Goal: Check status: Check status

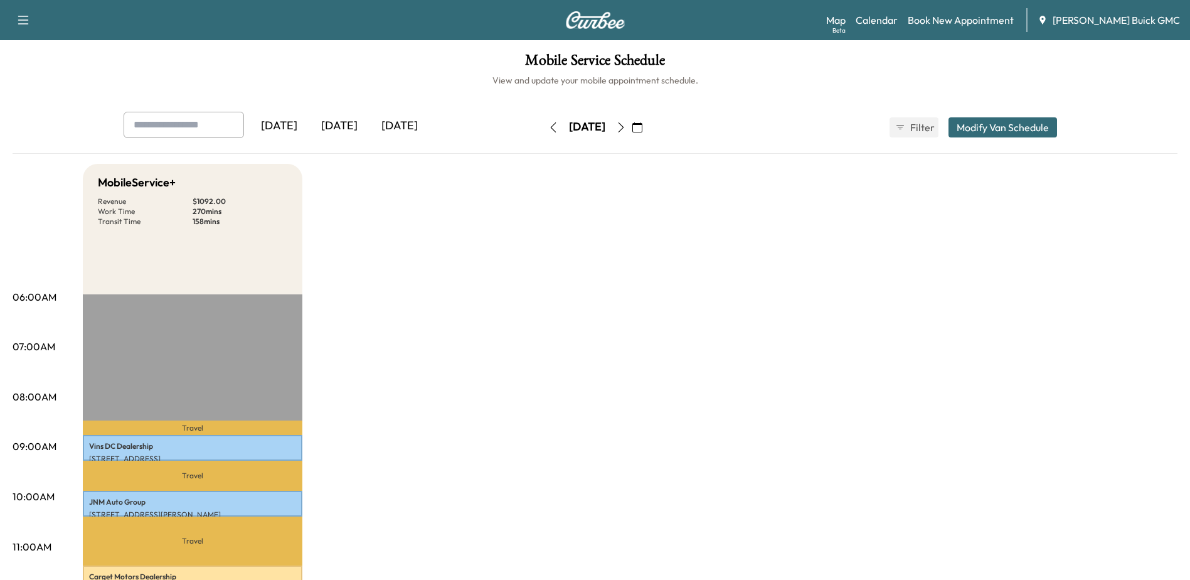
drag, startPoint x: 891, startPoint y: 17, endPoint x: 895, endPoint y: 240, distance: 223.4
click at [891, 17] on link "Calendar" at bounding box center [877, 20] width 42 height 15
click at [898, 21] on link "Calendar" at bounding box center [877, 20] width 42 height 15
click at [626, 131] on icon "button" at bounding box center [621, 127] width 10 height 10
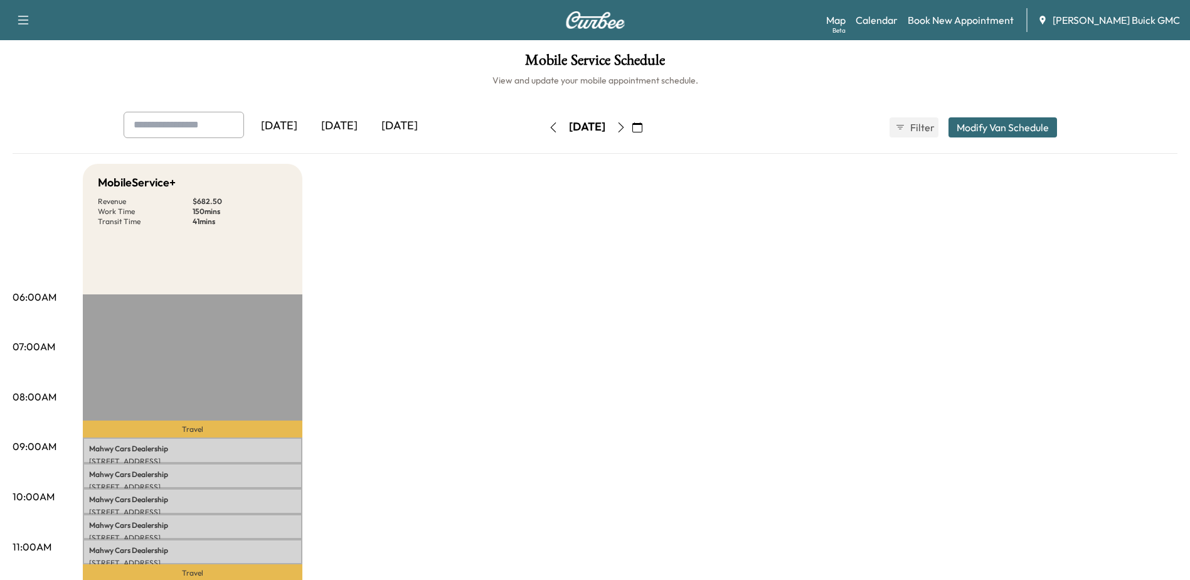
click at [626, 131] on icon "button" at bounding box center [621, 127] width 10 height 10
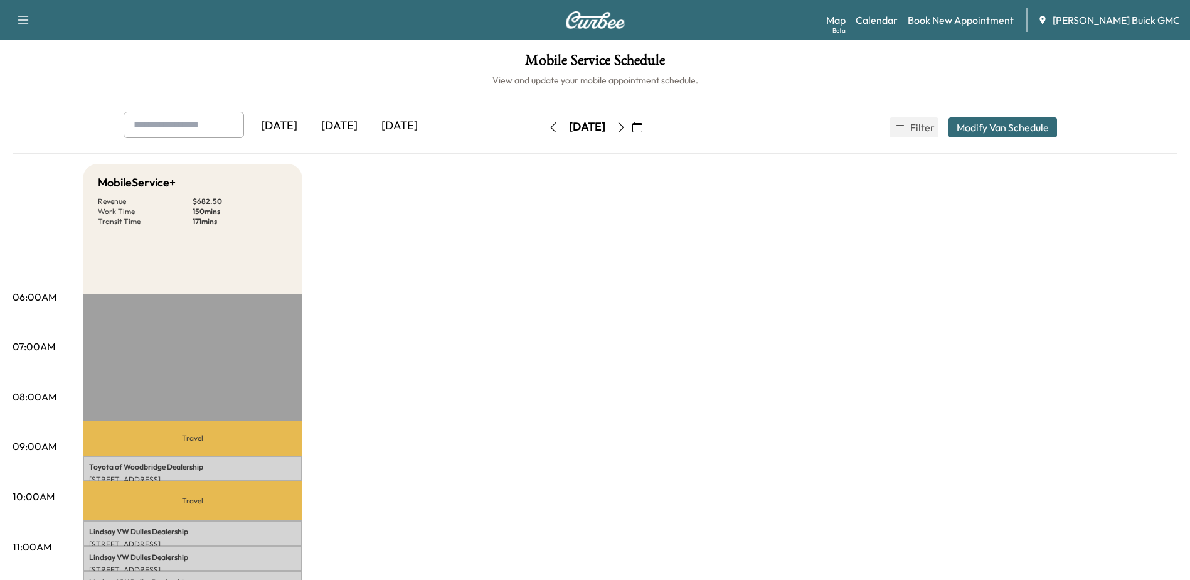
drag, startPoint x: 656, startPoint y: 126, endPoint x: 670, endPoint y: 174, distance: 50.9
click at [626, 126] on icon "button" at bounding box center [621, 127] width 10 height 10
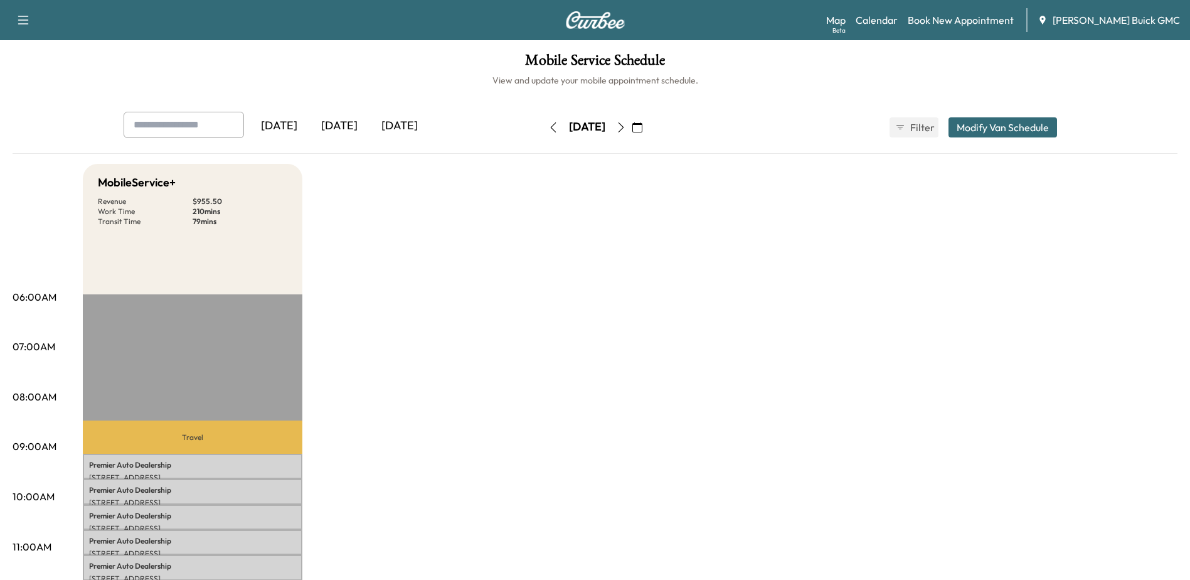
click at [548, 128] on icon "button" at bounding box center [553, 127] width 10 height 10
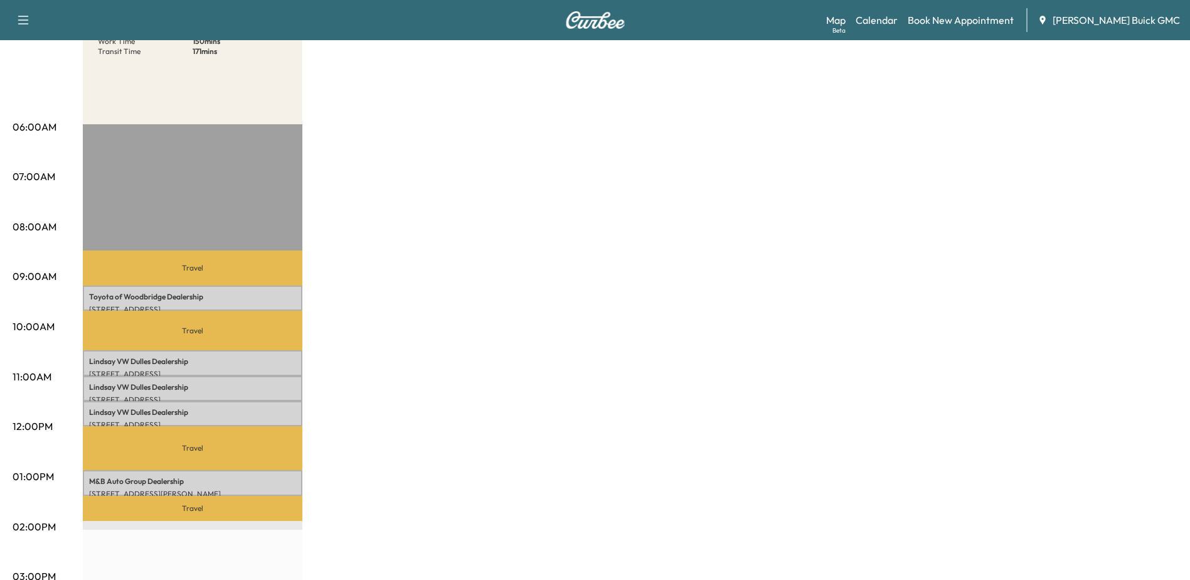
scroll to position [314, 0]
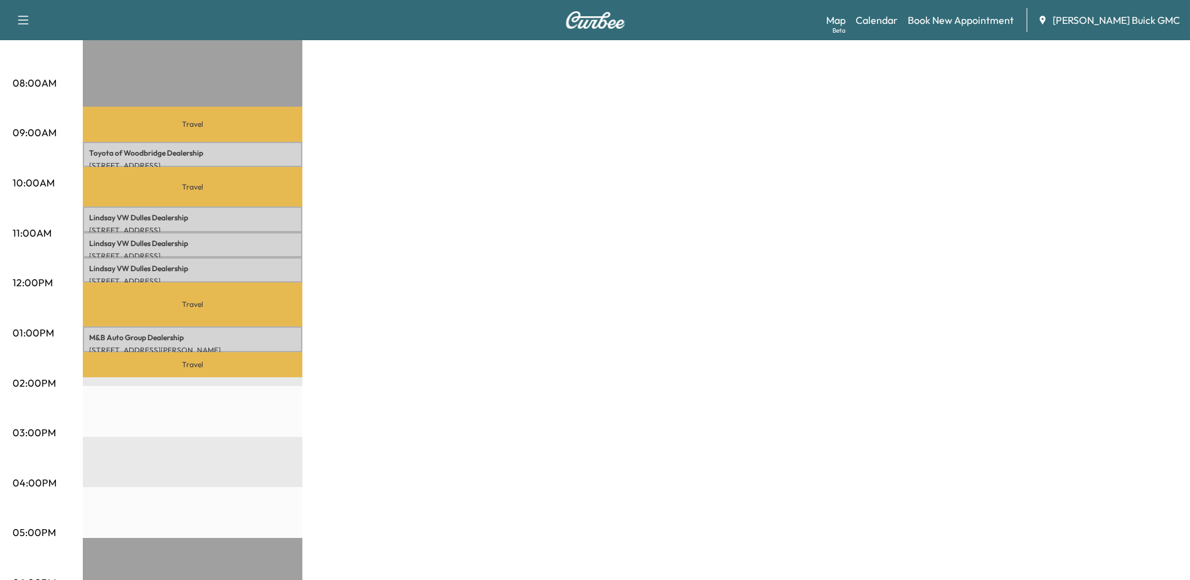
drag, startPoint x: 477, startPoint y: 174, endPoint x: 484, endPoint y: 176, distance: 7.2
click at [484, 176] on div "MobileService+ Revenue $ 682.50 Work Time 150 mins Transit Time 171 mins Travel…" at bounding box center [630, 320] width 1095 height 941
